Goal: Book appointment/travel/reservation

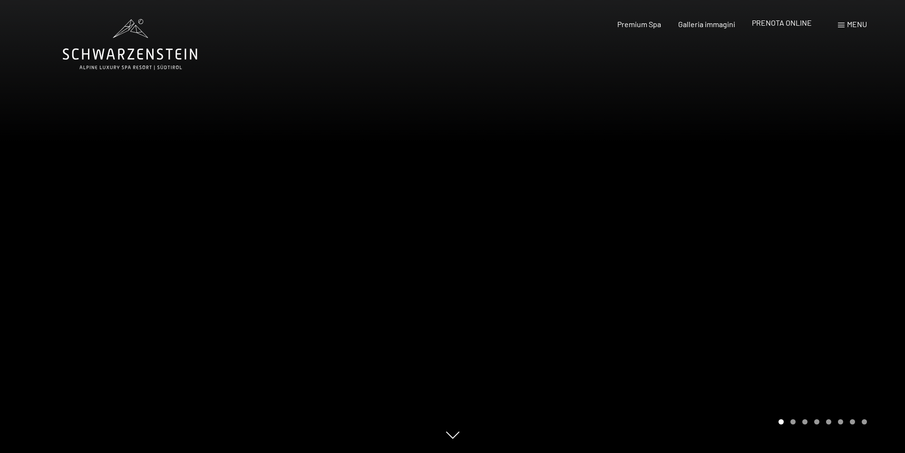
click at [770, 21] on span "PRENOTA ONLINE" at bounding box center [782, 22] width 60 height 9
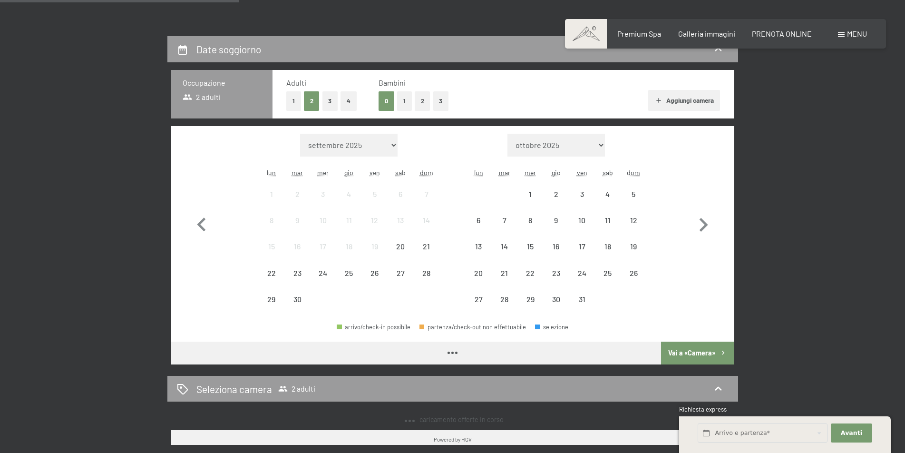
scroll to position [238, 0]
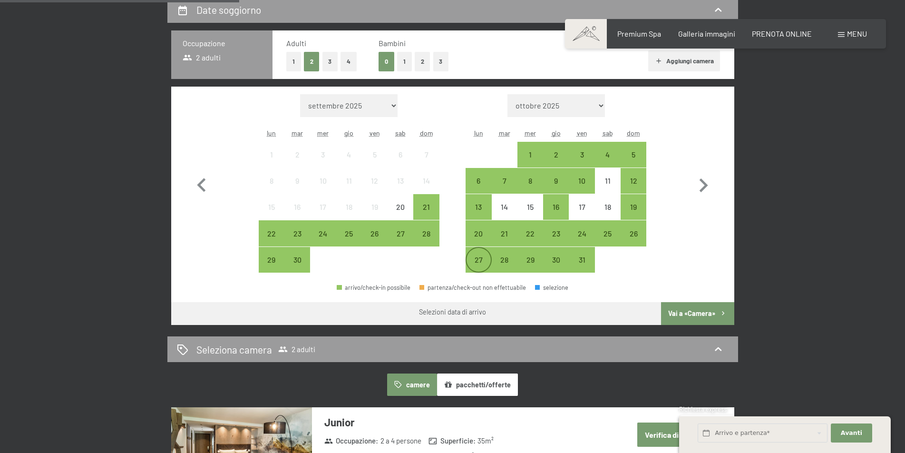
click at [480, 265] on div "27" at bounding box center [478, 268] width 24 height 24
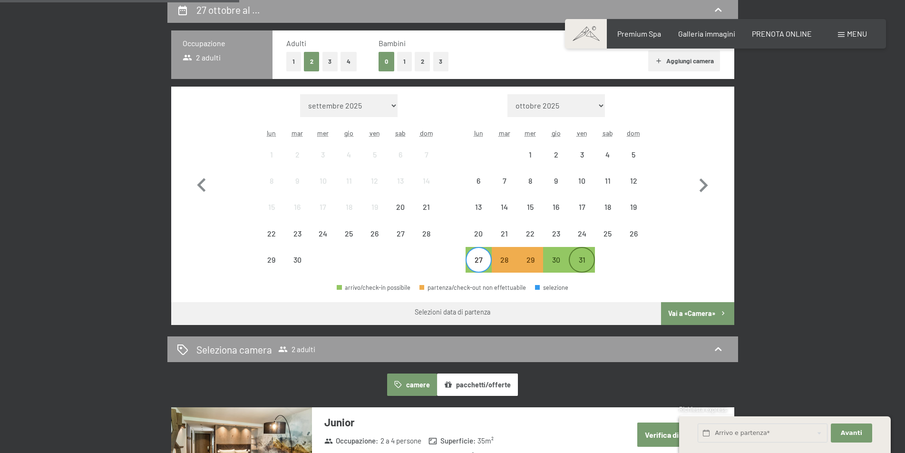
click at [585, 267] on div "31" at bounding box center [582, 268] width 24 height 24
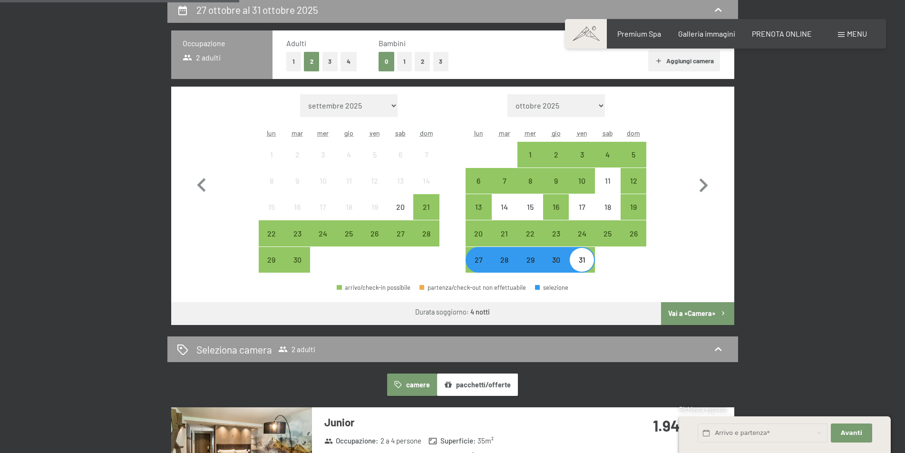
click at [677, 310] on button "Vai a «Camera»" at bounding box center [697, 313] width 73 height 23
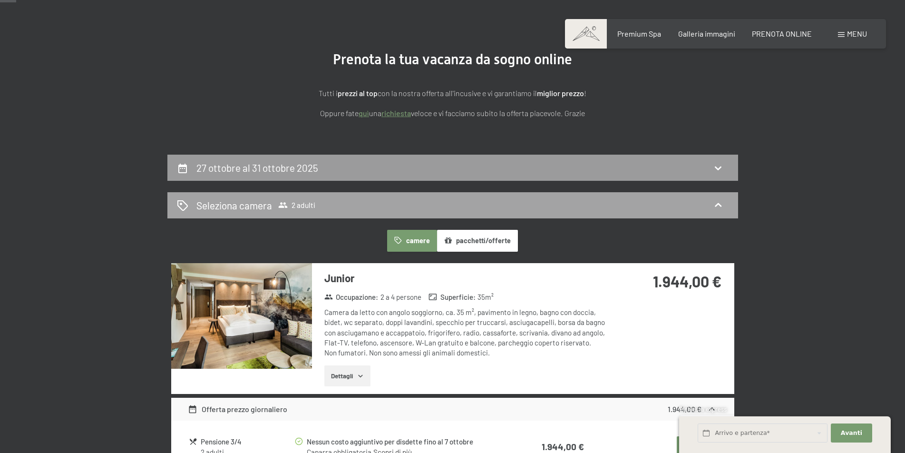
scroll to position [0, 0]
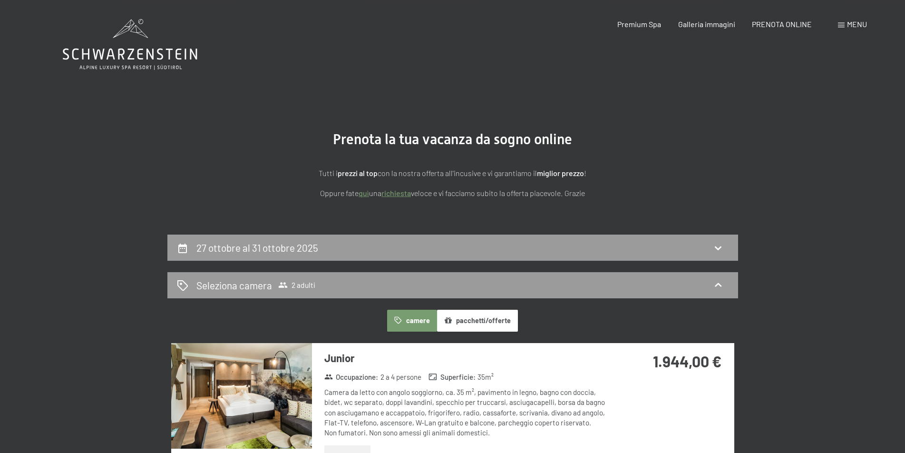
drag, startPoint x: 180, startPoint y: 4, endPoint x: 186, endPoint y: 13, distance: 10.7
